Goal: Information Seeking & Learning: Find specific fact

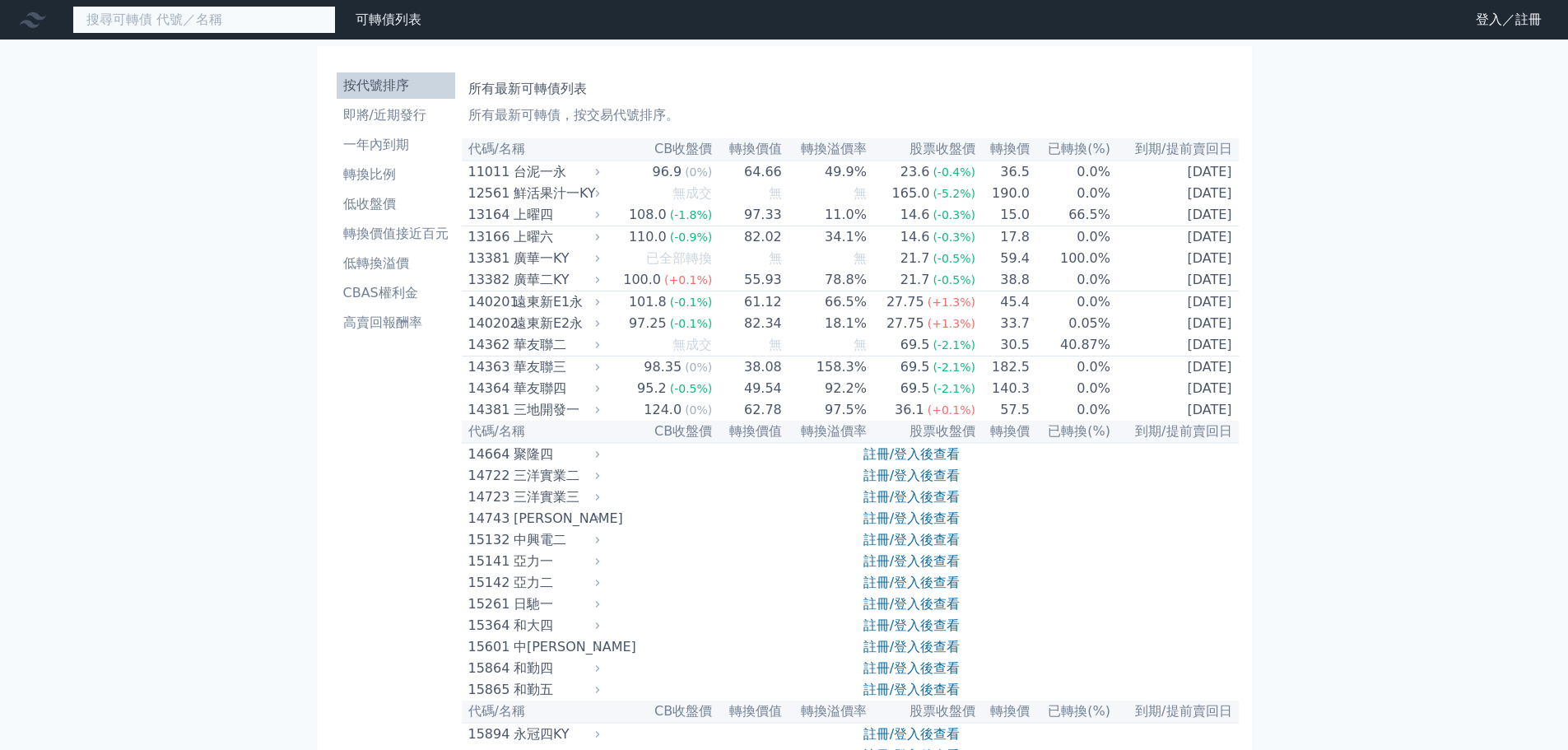
click at [131, 16] on input at bounding box center [204, 20] width 264 height 28
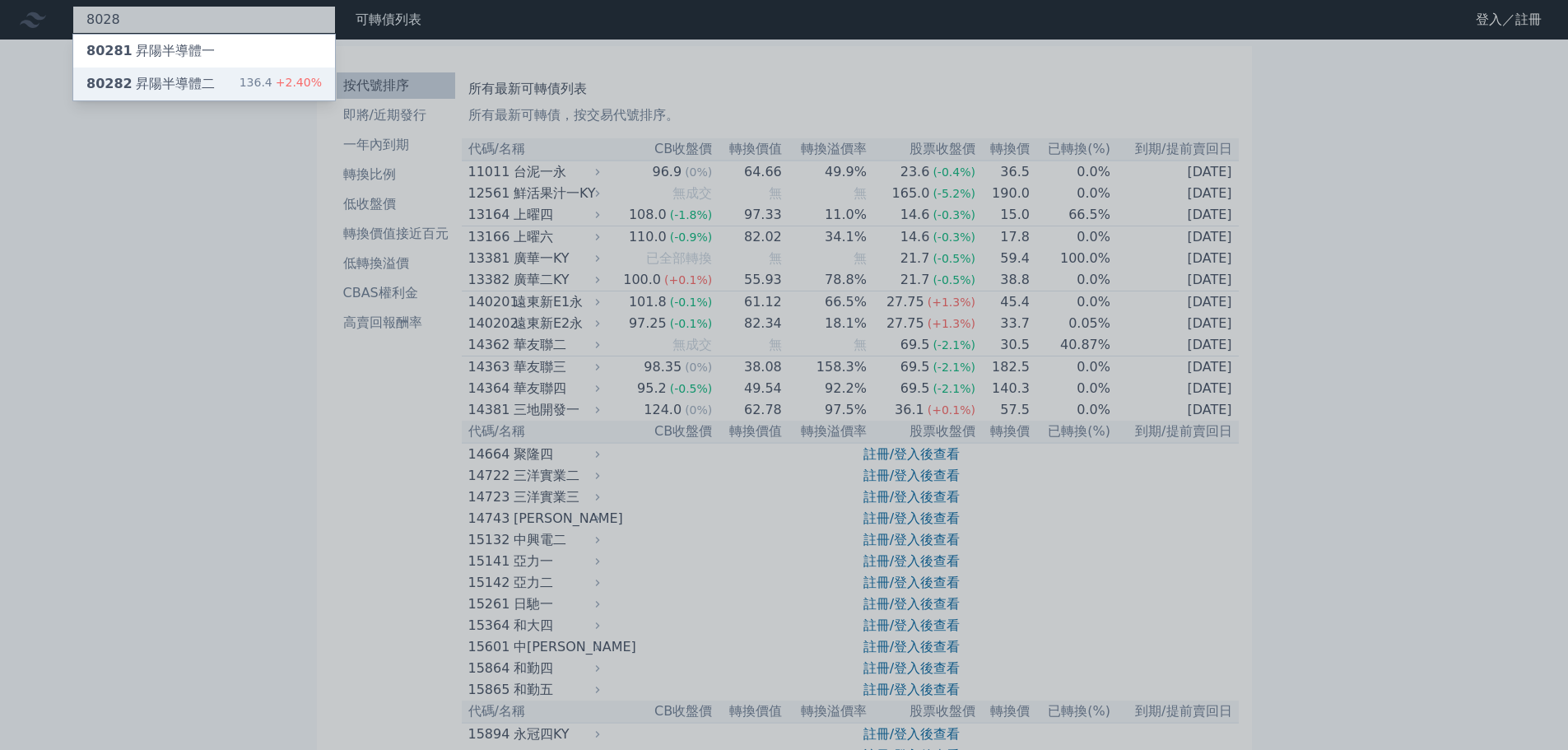
type input "8028"
click at [161, 72] on div "80282 昇陽半導體二 136.4 +2.40%" at bounding box center [204, 83] width 262 height 32
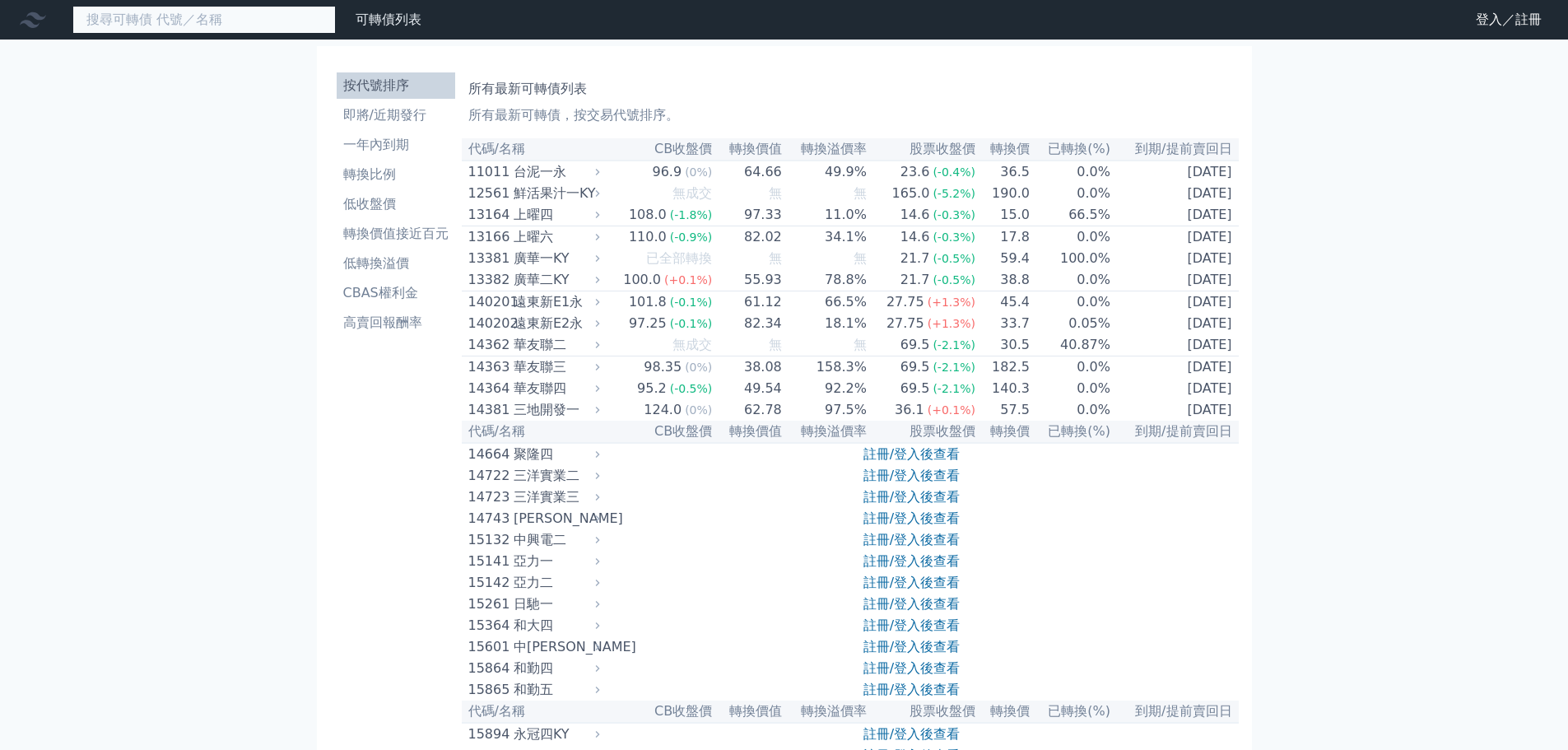
click at [163, 19] on input at bounding box center [204, 20] width 264 height 28
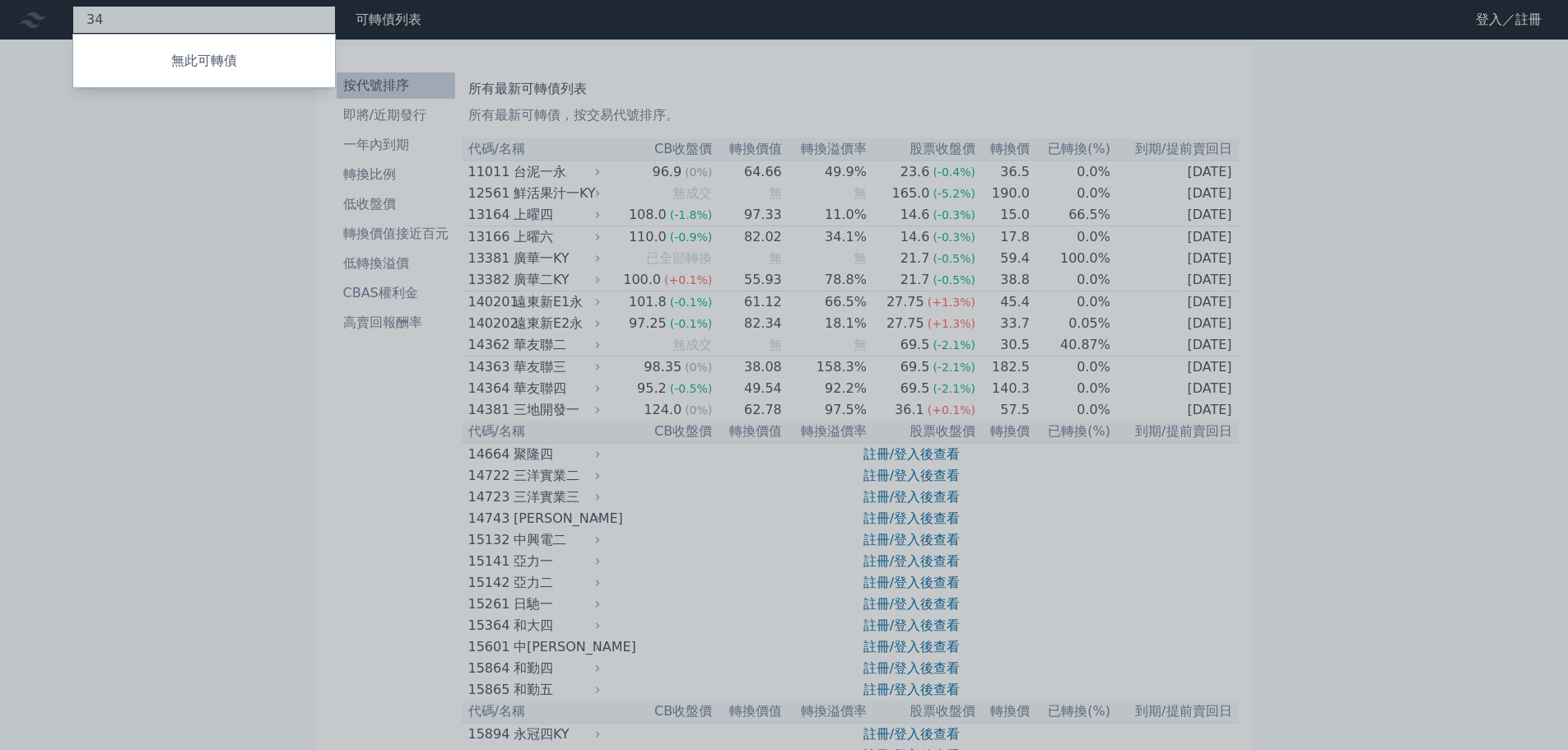
type input "3"
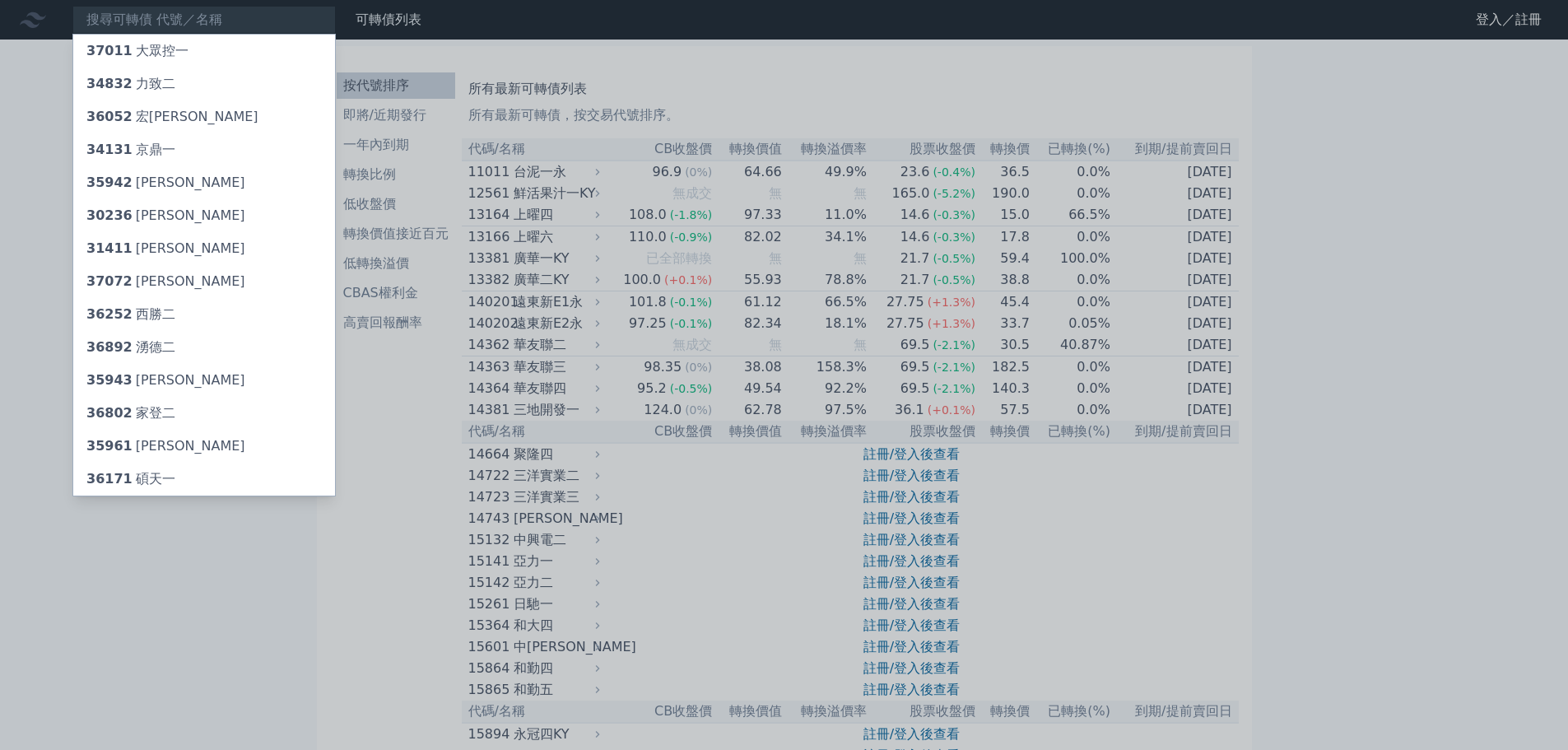
click at [20, 357] on div at bounding box center [784, 375] width 1568 height 750
